Goal: Contribute content

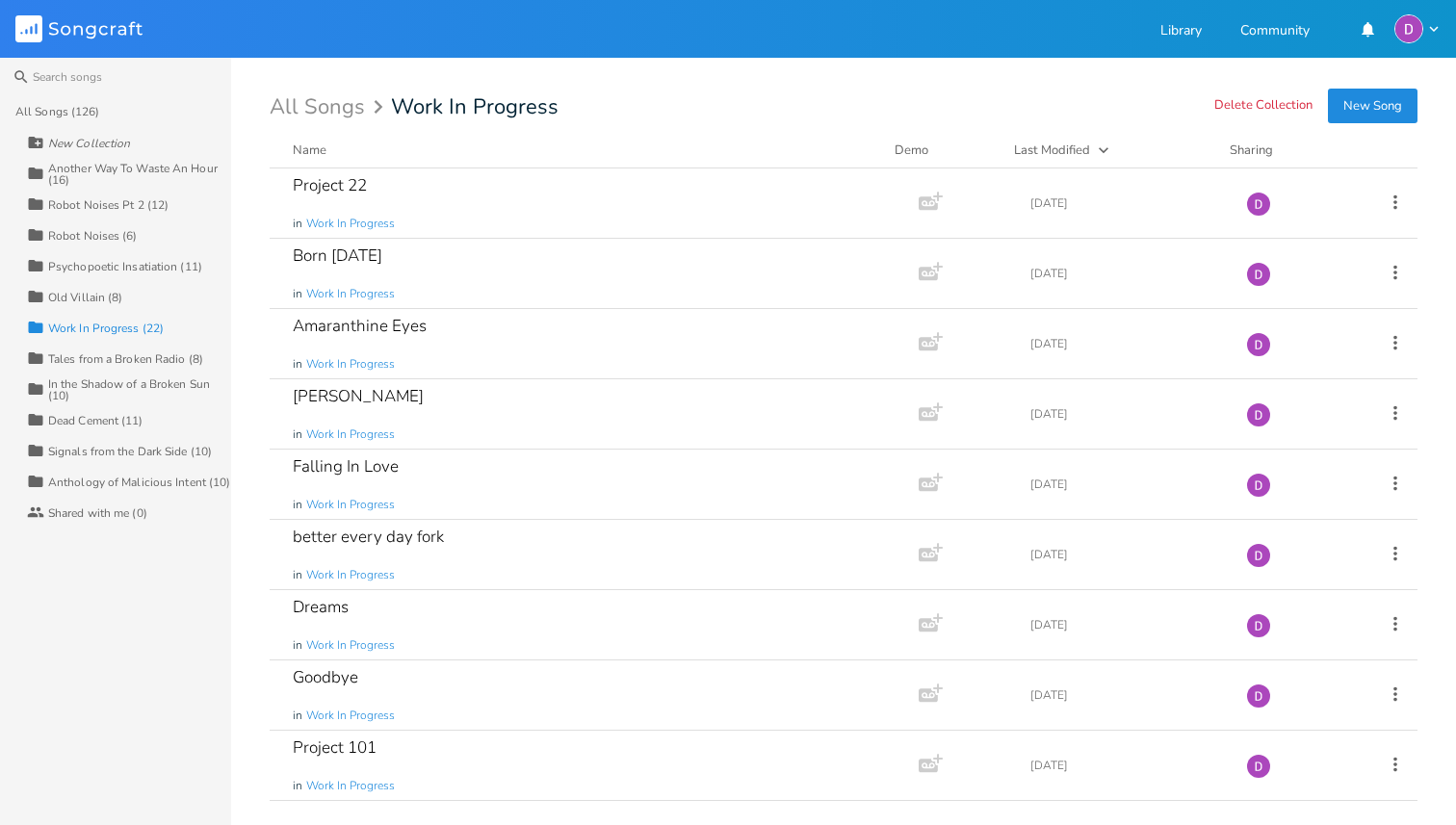
click at [1373, 109] on button "New Song" at bounding box center [1373, 106] width 90 height 35
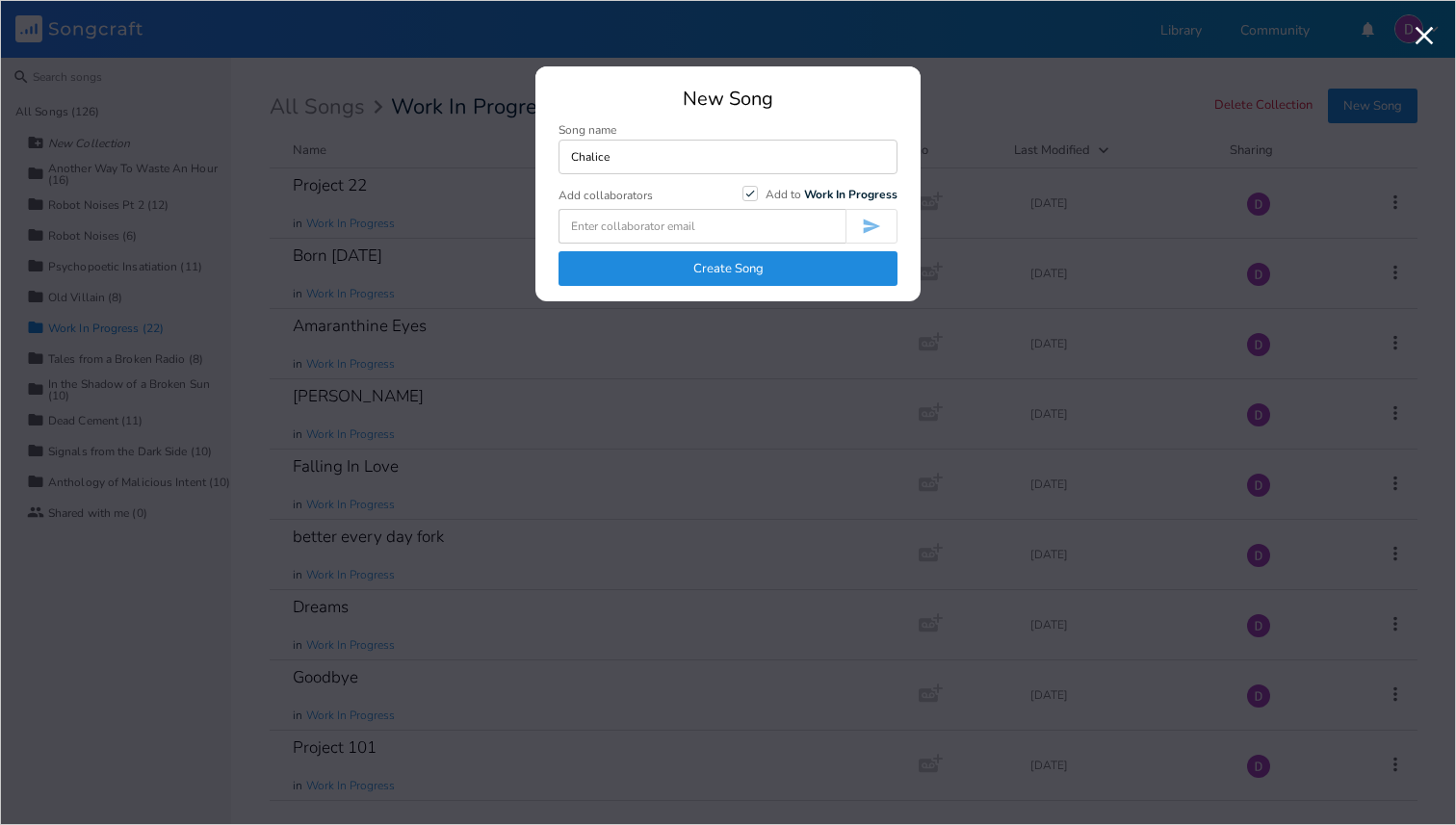
type input "Chalice"
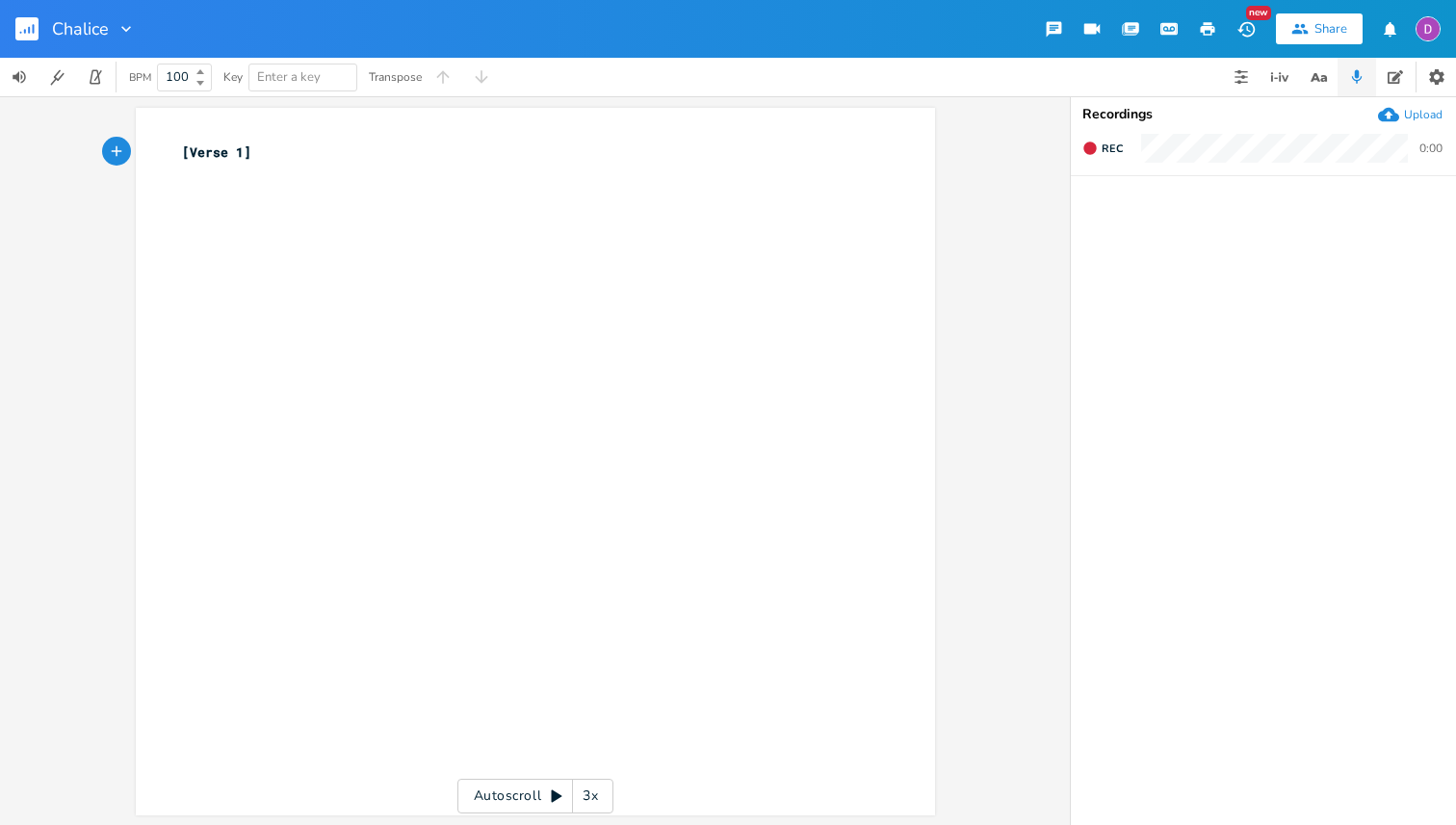
type textarea "[Verse 1]"
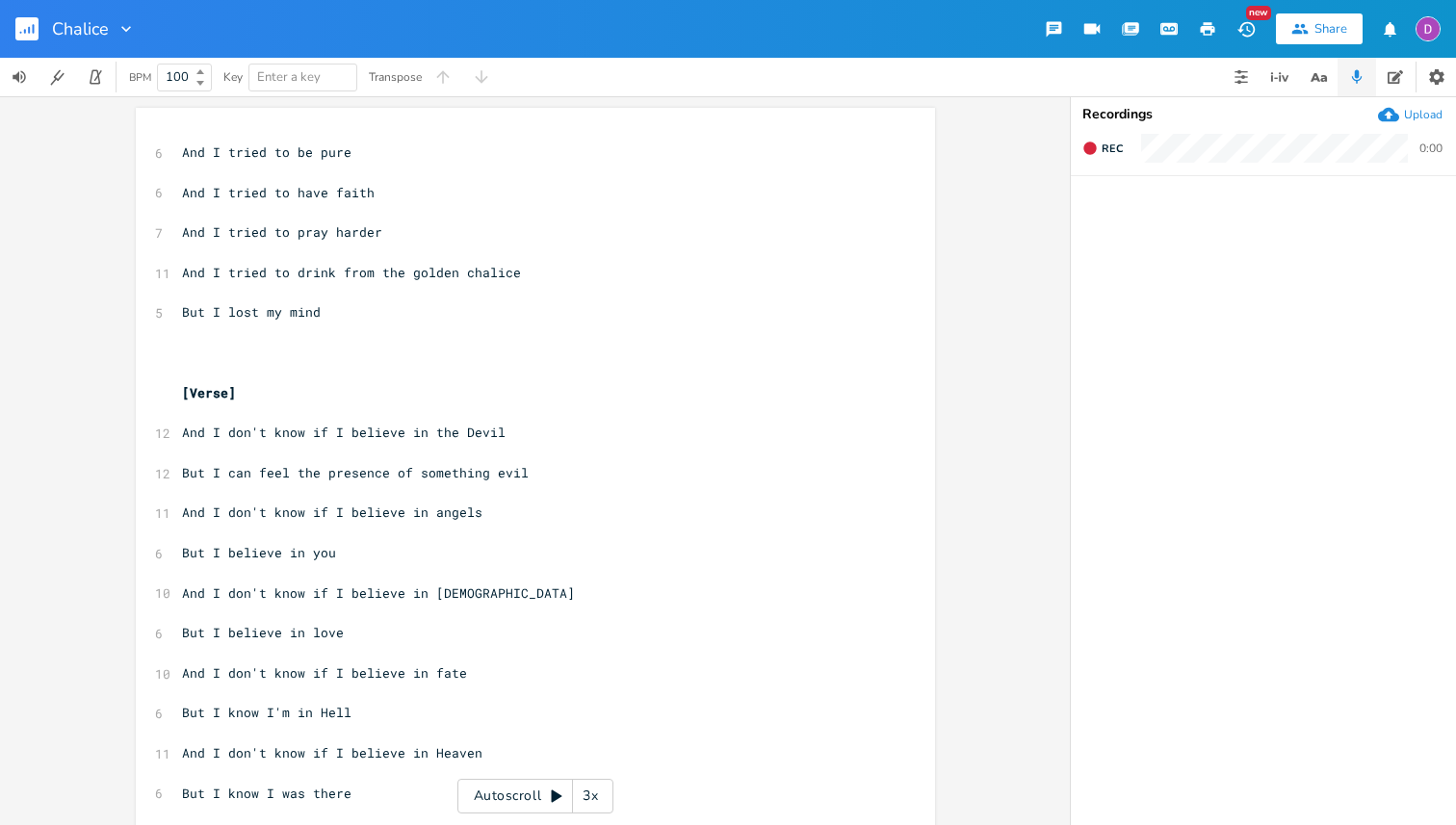
scroll to position [226, 0]
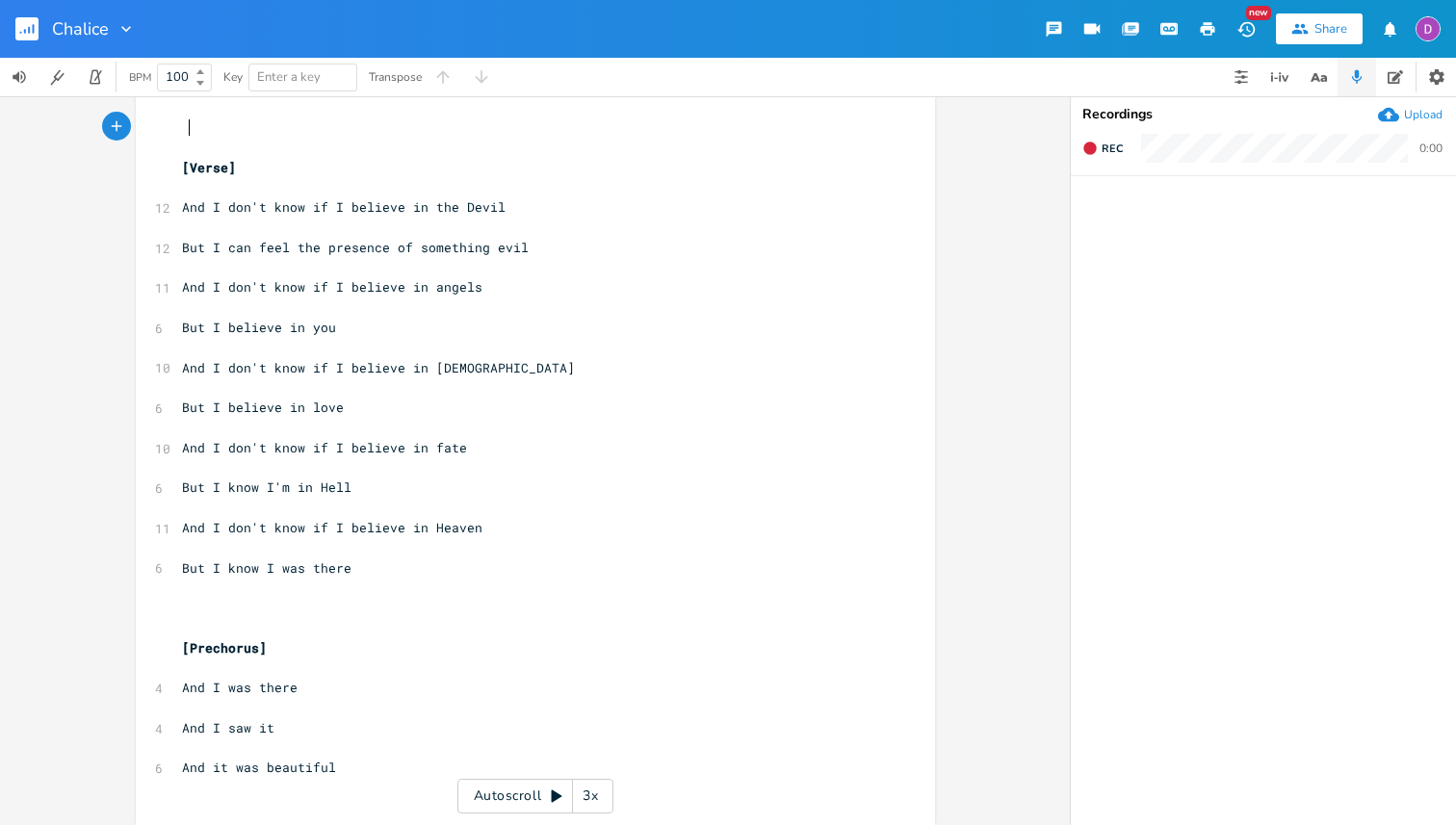
click at [449, 121] on pre at bounding box center [526, 128] width 696 height 20
type textarea "[Verse] And I don't know if I believe in the Devil But I can feel the presence …"
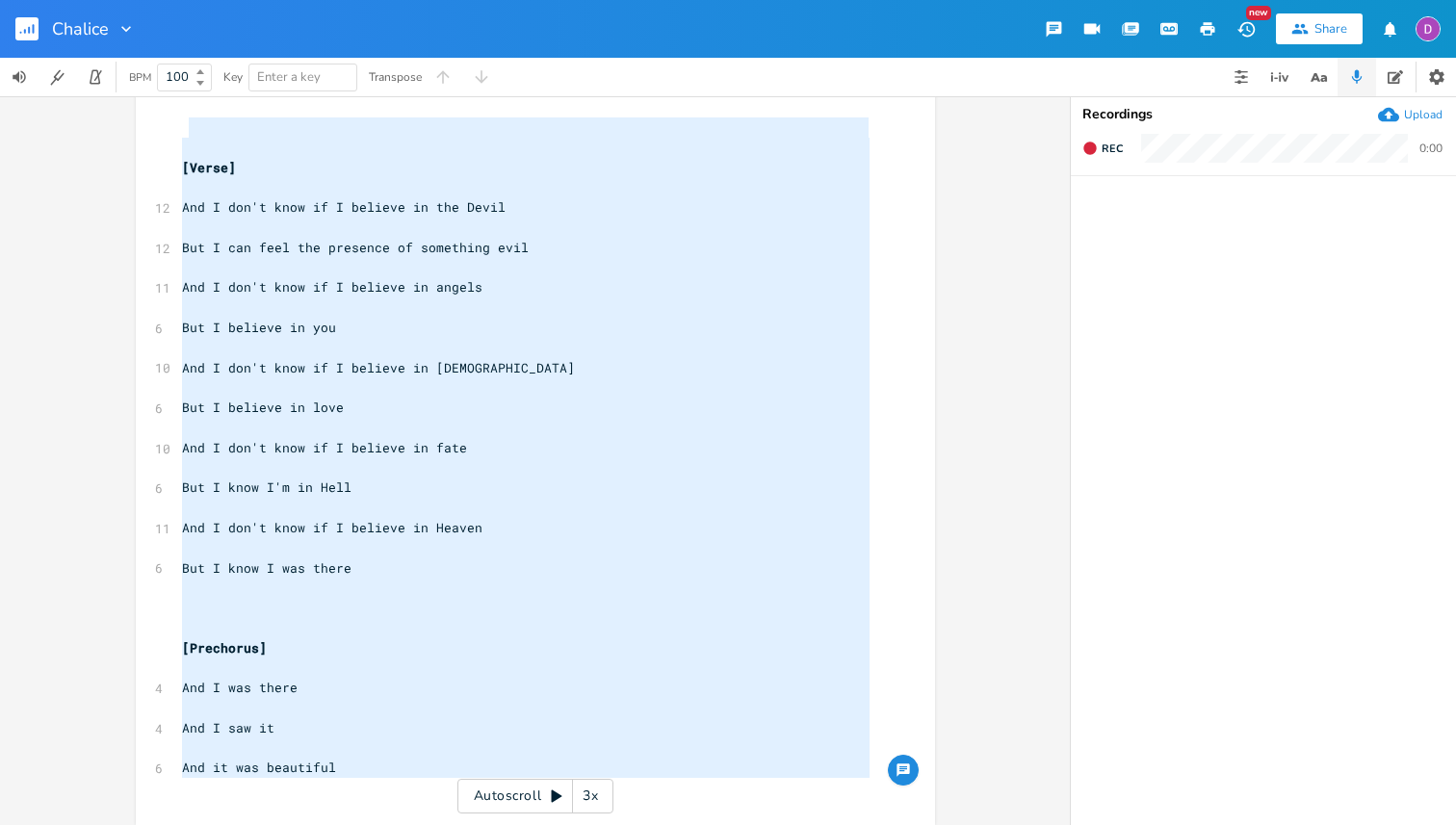
scroll to position [2, 0]
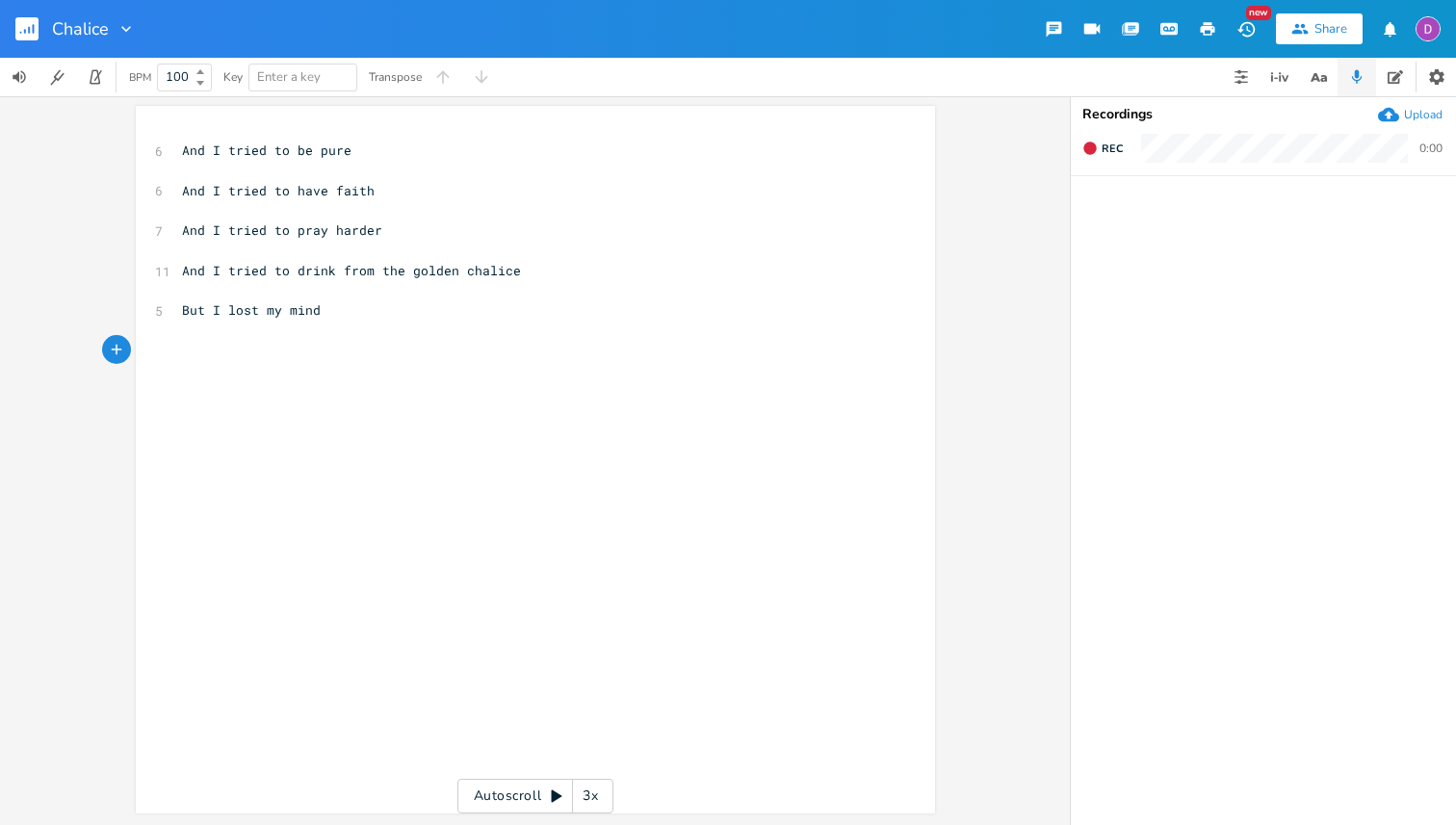
type textarea "And I tried to be pure And I tried to have faith And I tried to pray harder And…"
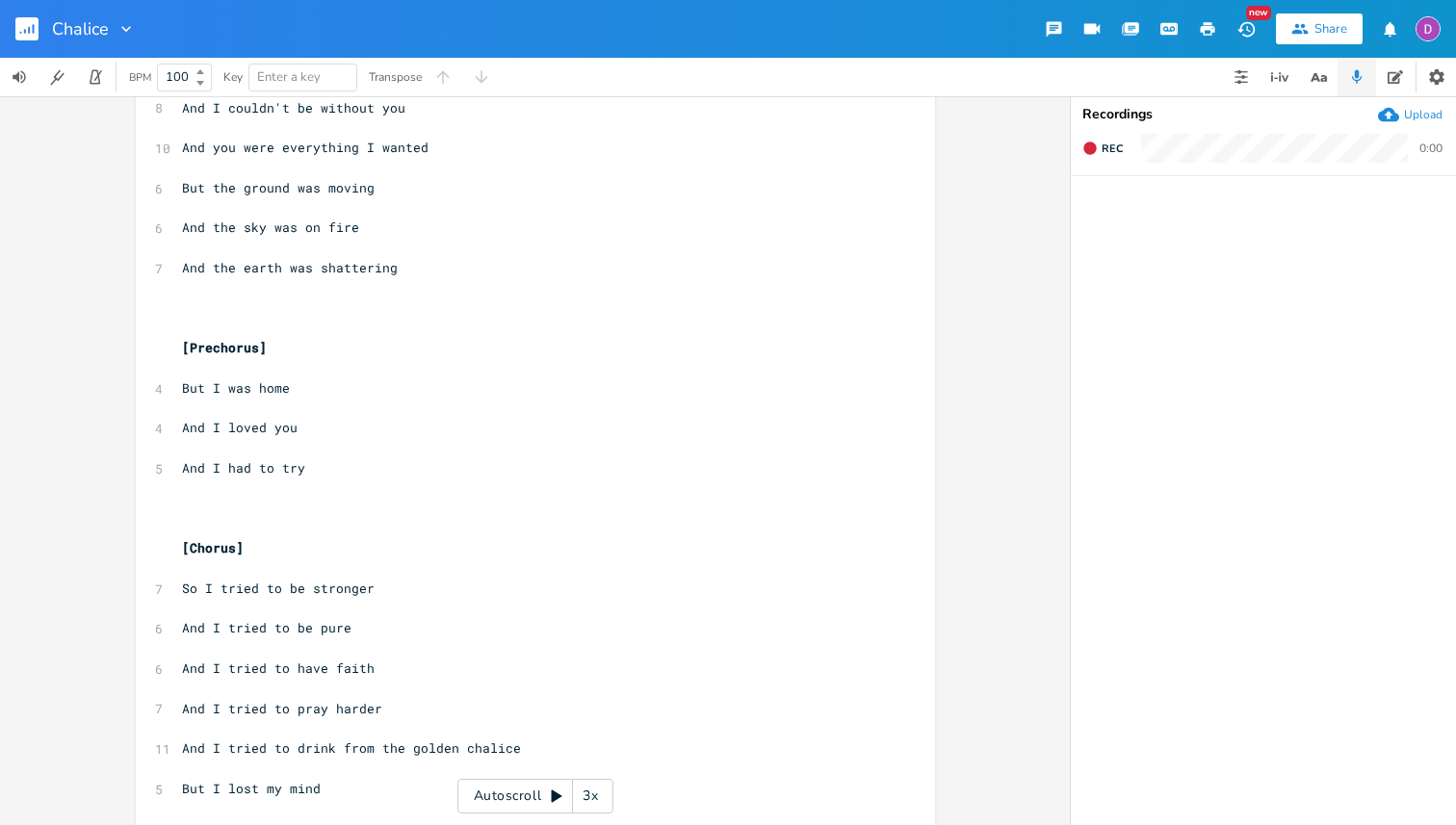
scroll to position [0, 0]
